Goal: Download file/media

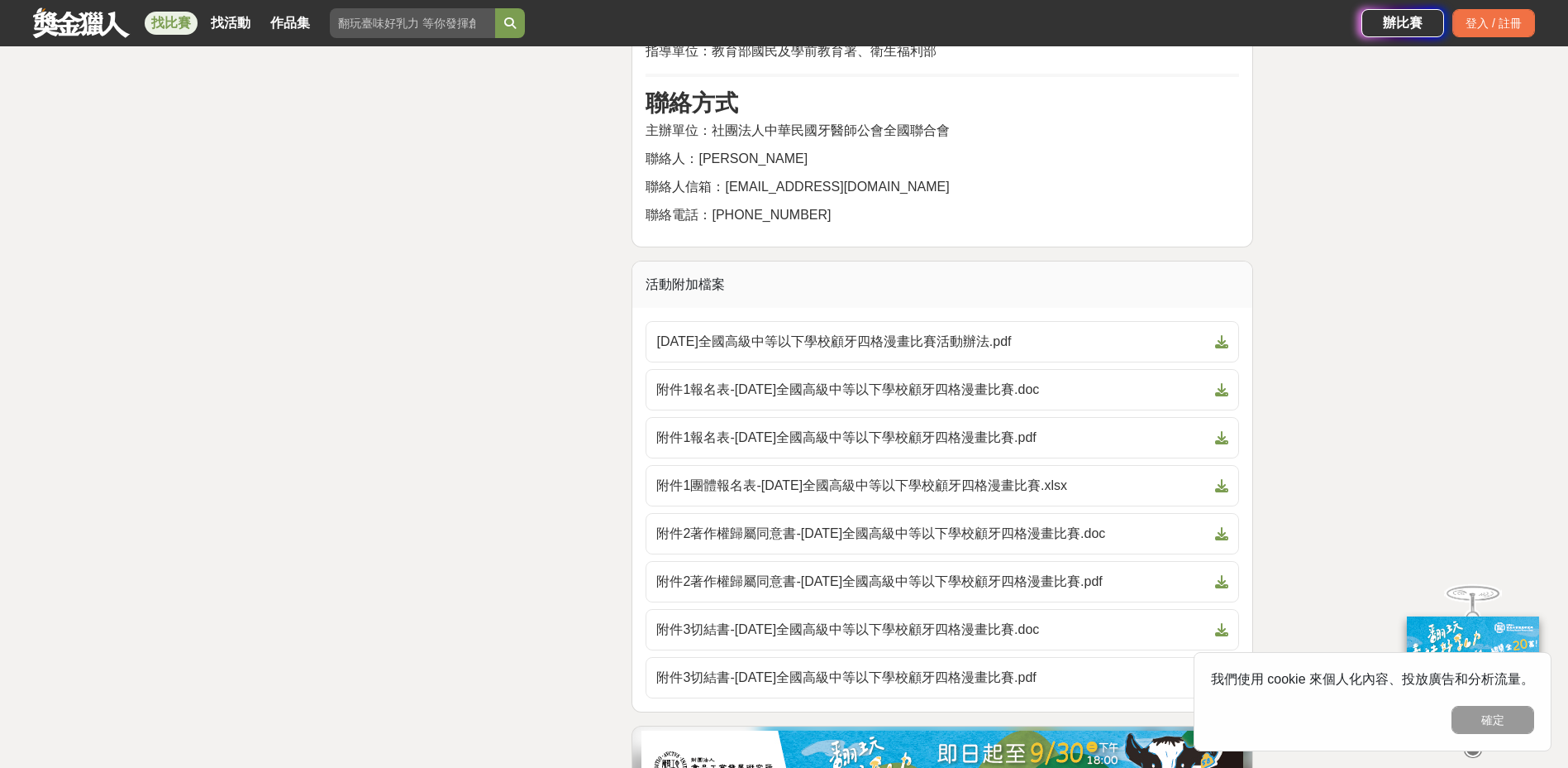
scroll to position [3033, 0]
click at [1224, 394] on icon at bounding box center [1222, 389] width 13 height 13
click at [856, 534] on span "附件2著作權歸屬同意書-2025年全國高級中等以下學校顧牙四格漫畫比賽.doc" at bounding box center [933, 532] width 552 height 20
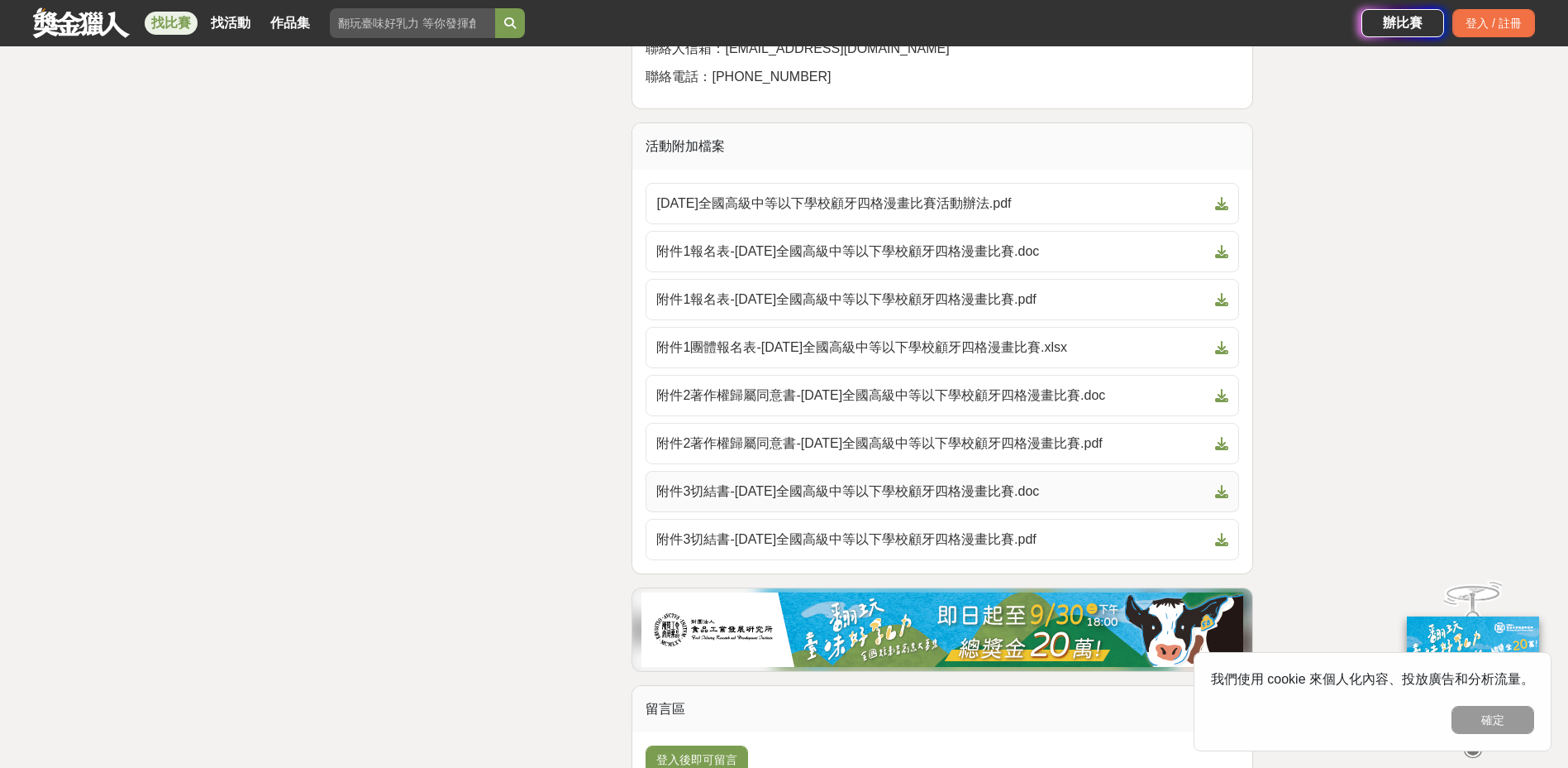
click at [986, 493] on span "附件3切結書-2025年全國高級中等以下學校顧牙四格漫畫比賽.doc" at bounding box center [933, 491] width 552 height 20
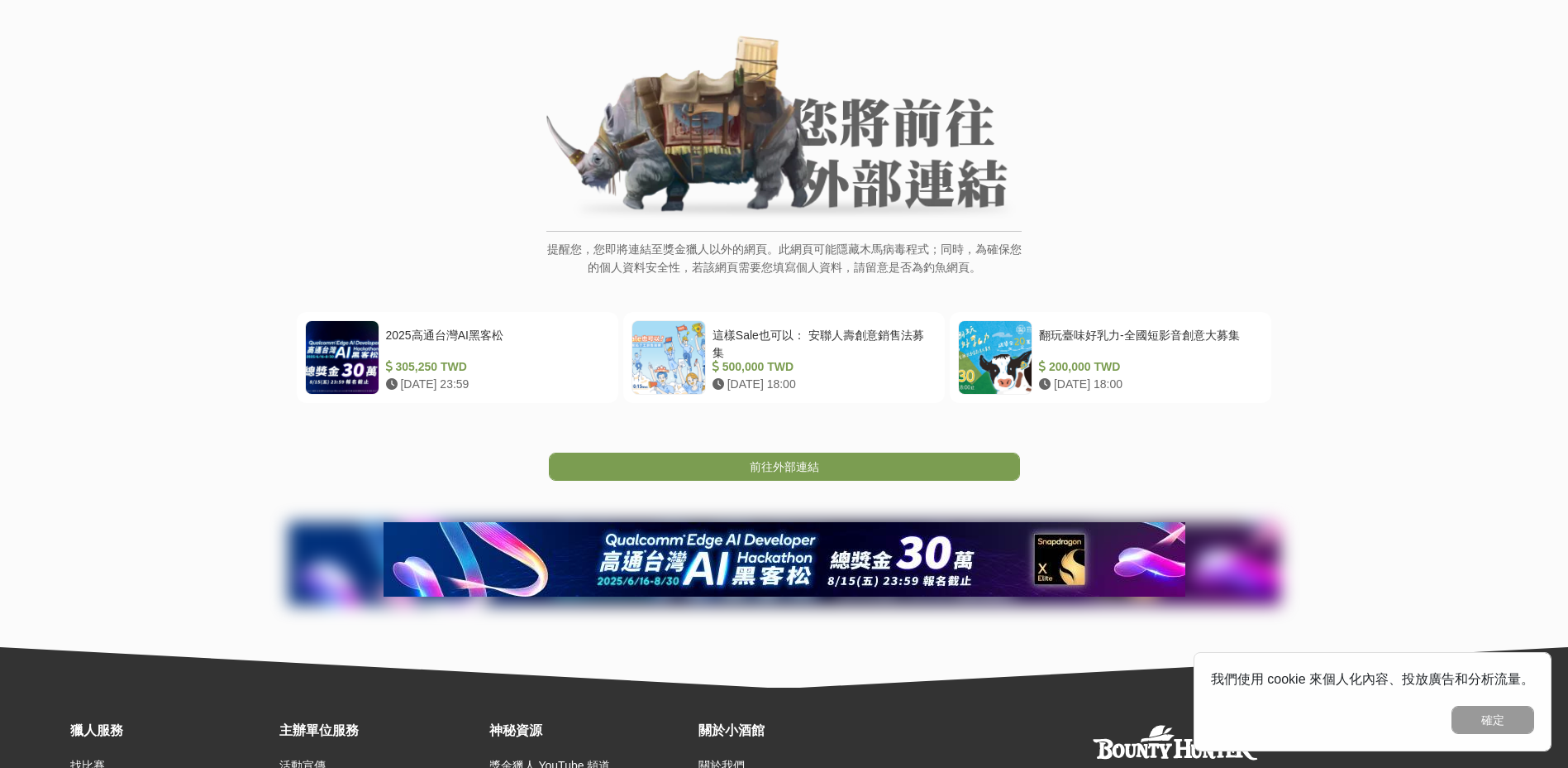
scroll to position [264, 0]
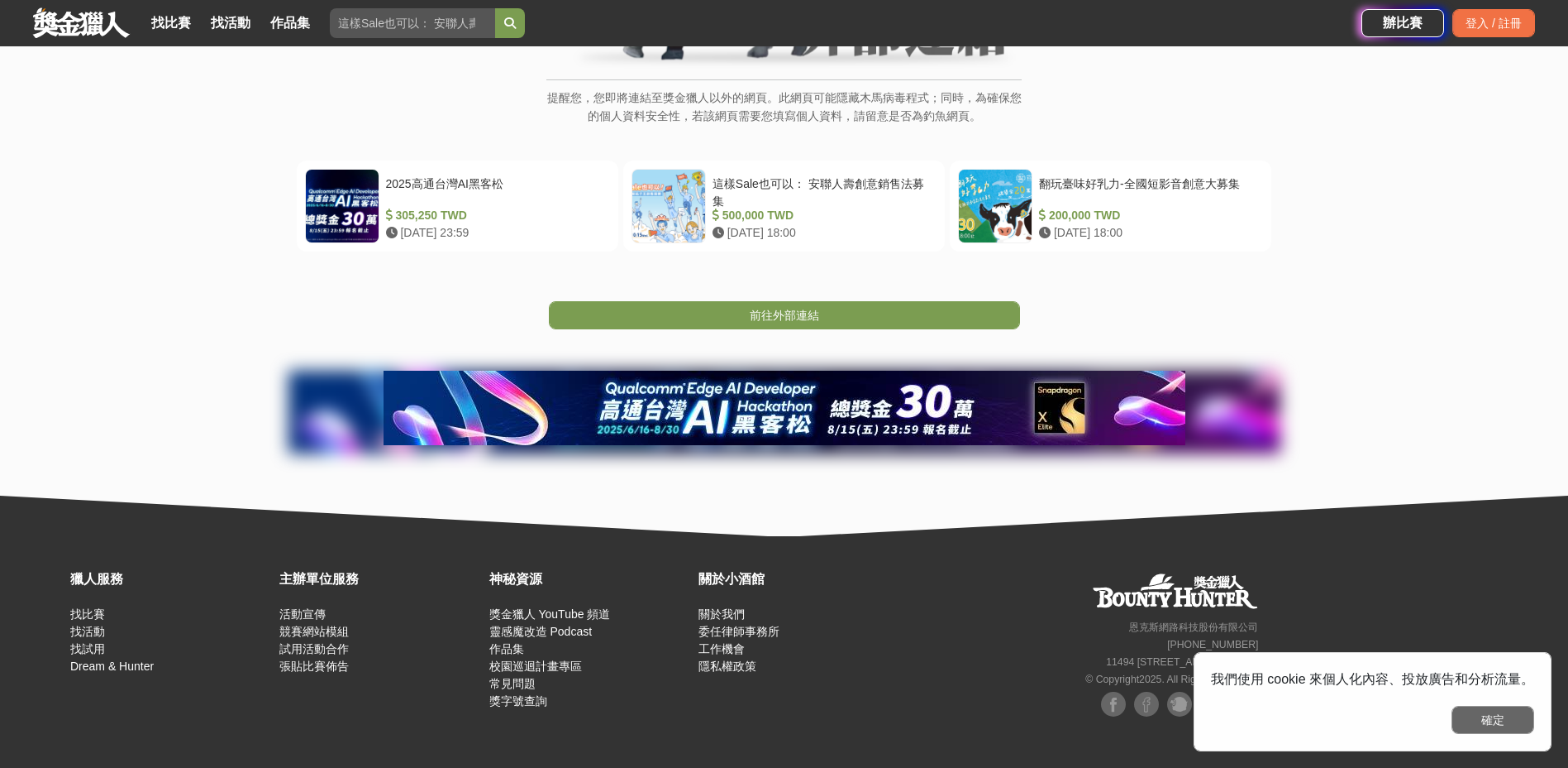
click at [1492, 716] on button "確定" at bounding box center [1493, 720] width 83 height 28
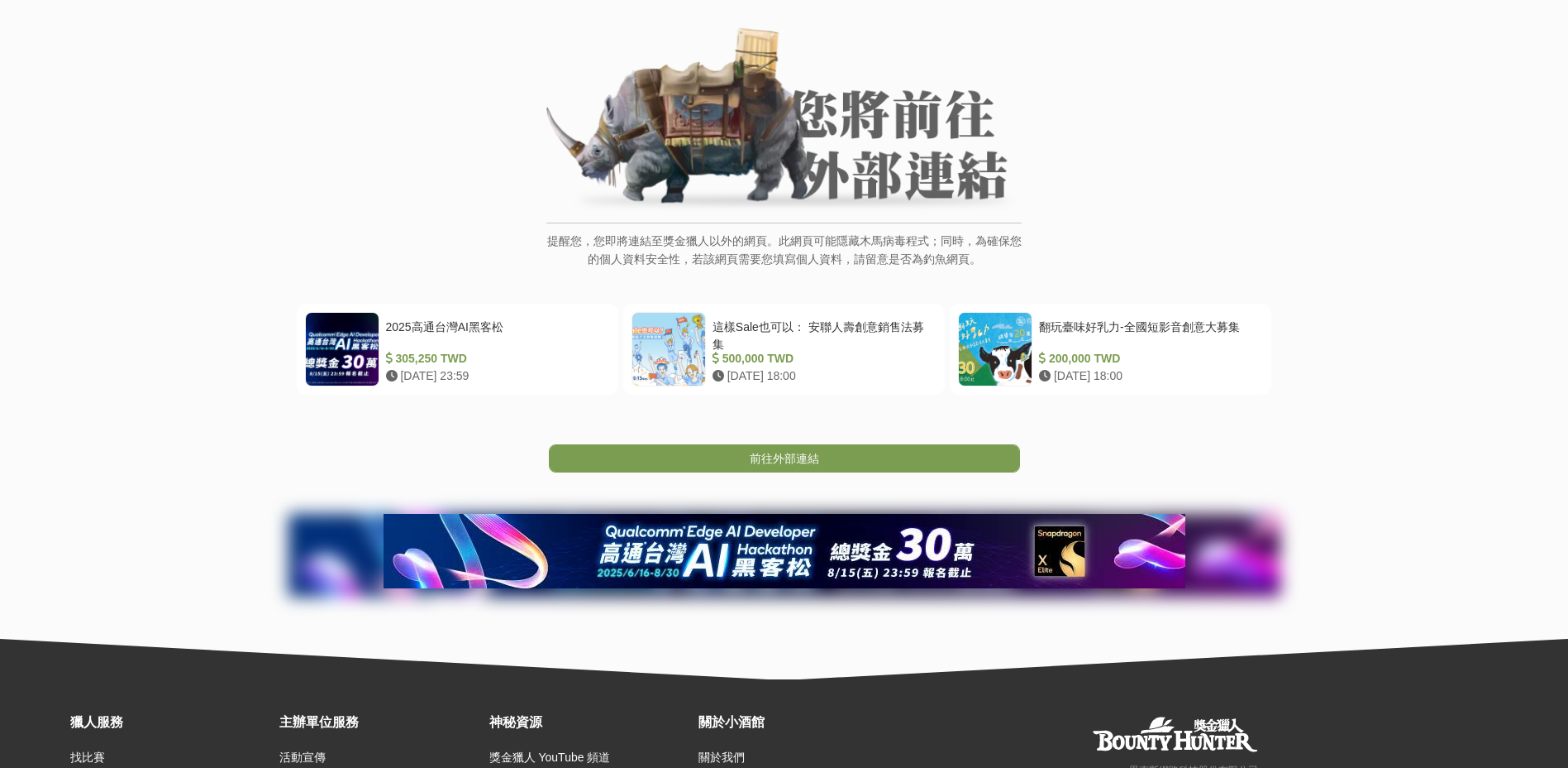
scroll to position [0, 0]
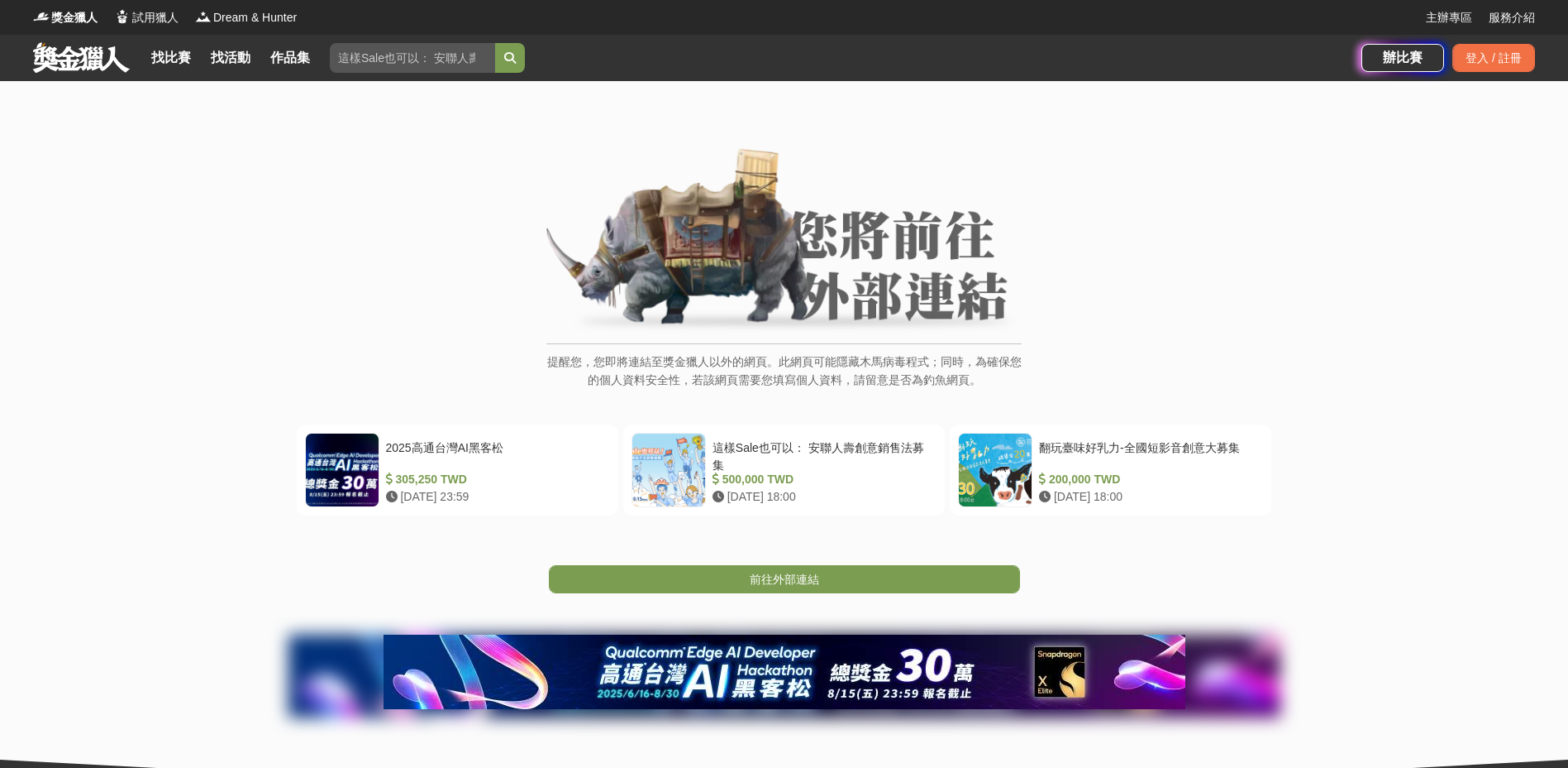
click at [839, 259] on img at bounding box center [784, 242] width 475 height 187
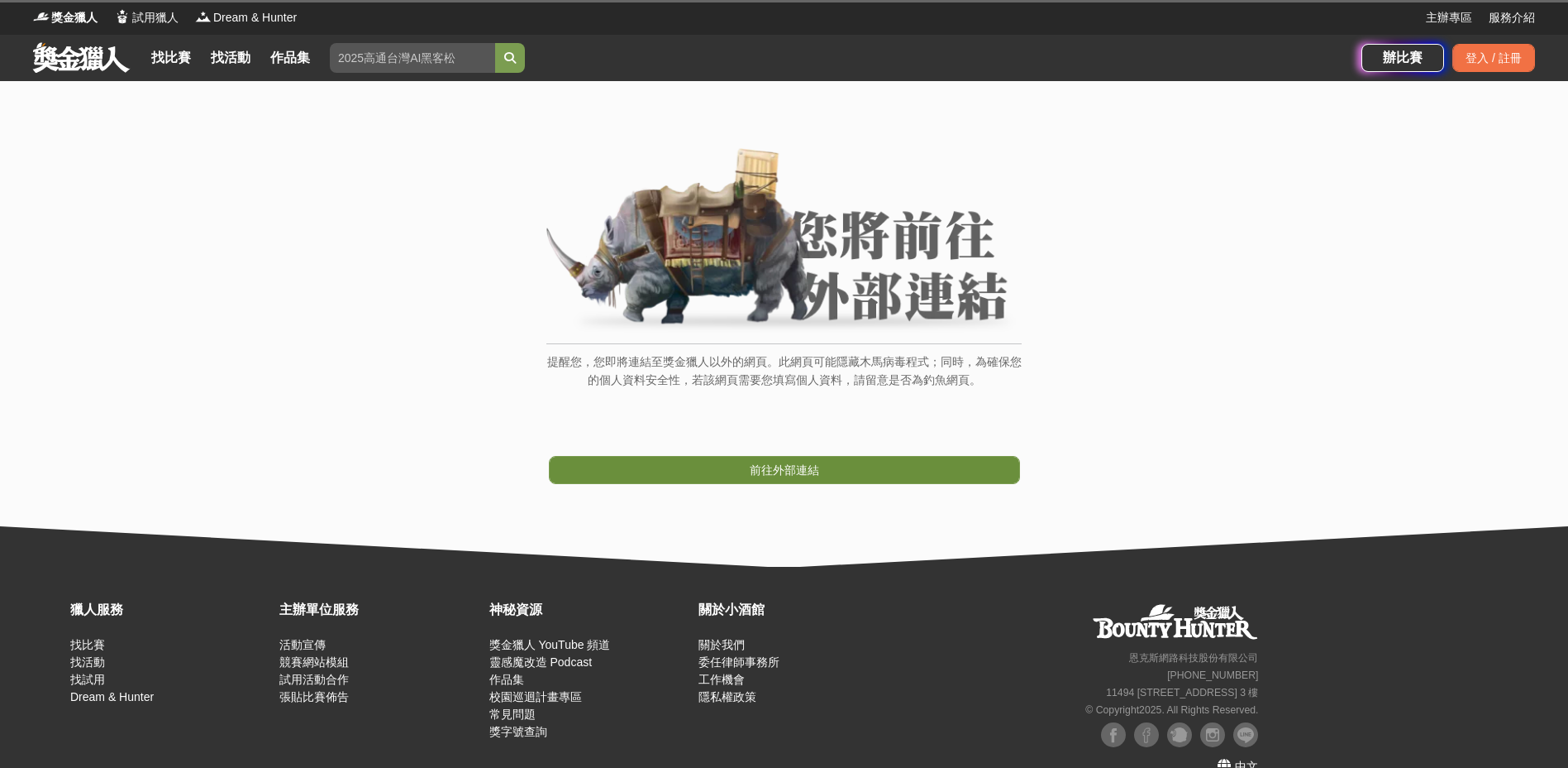
click at [787, 471] on span "前往外部連結" at bounding box center [784, 470] width 70 height 13
